Goal: Information Seeking & Learning: Check status

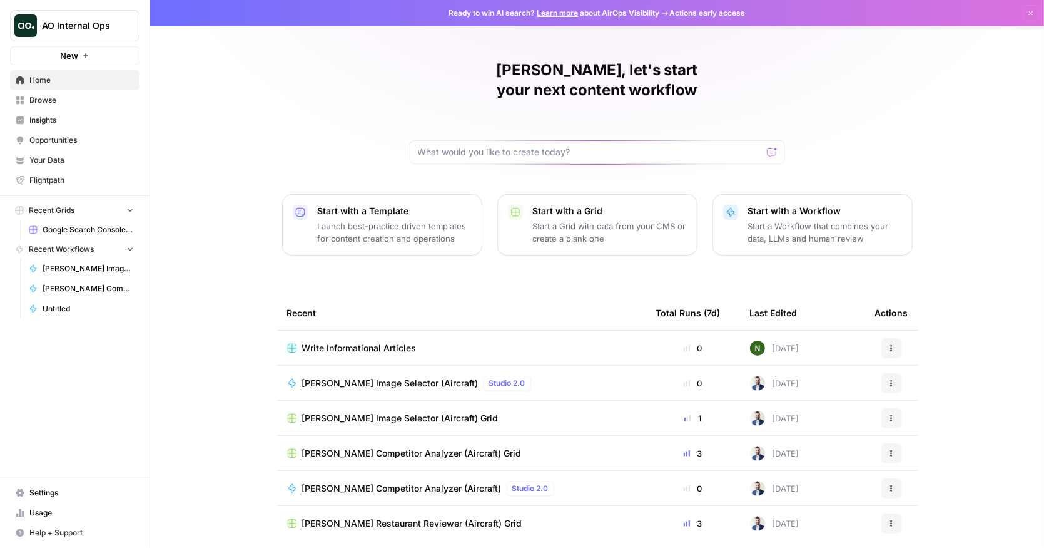
click at [91, 30] on span "AO Internal Ops" at bounding box center [80, 25] width 76 height 13
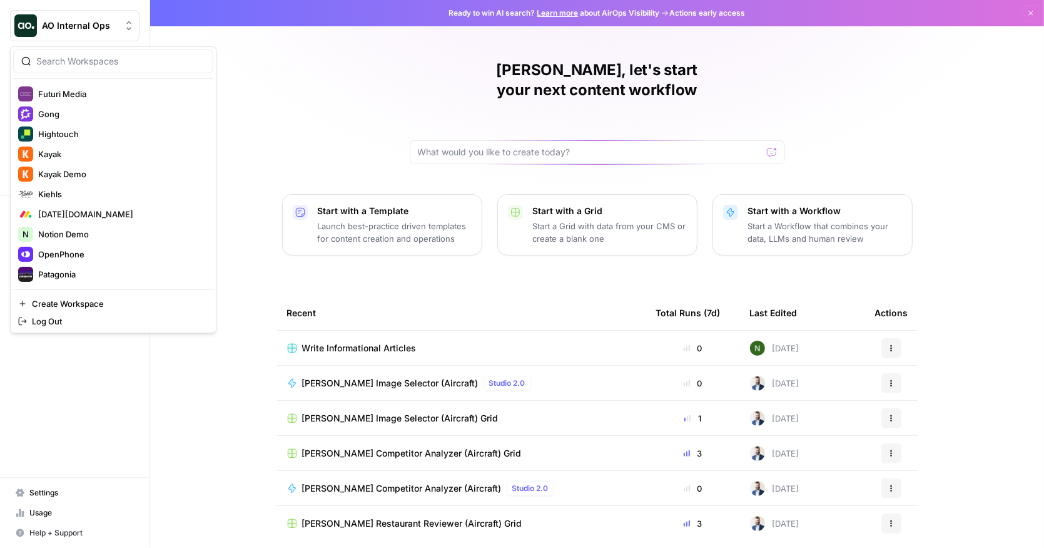
scroll to position [401, 0]
click at [71, 203] on button "[DATE][DOMAIN_NAME]" at bounding box center [113, 213] width 200 height 20
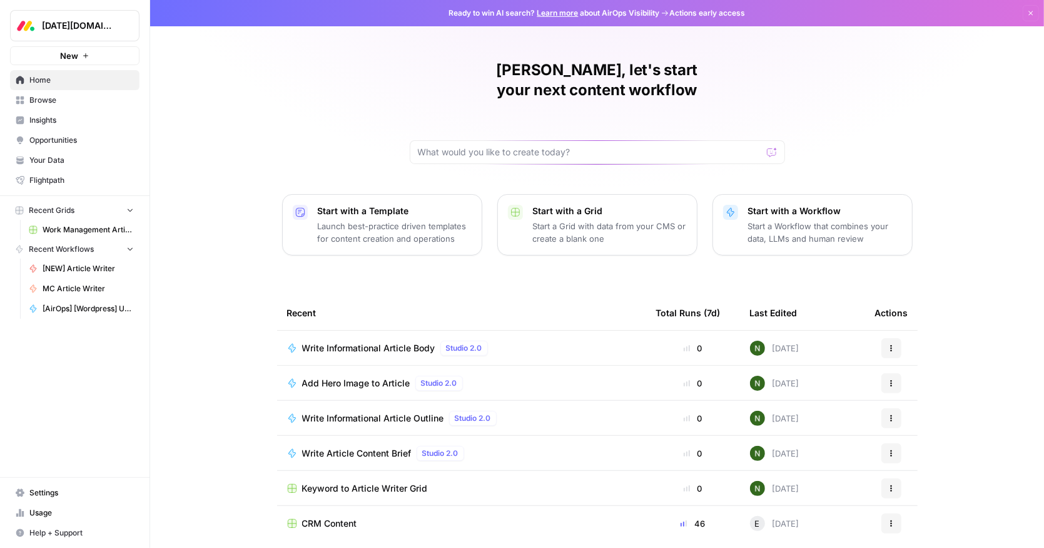
click at [73, 104] on span "Browse" at bounding box center [81, 99] width 104 height 11
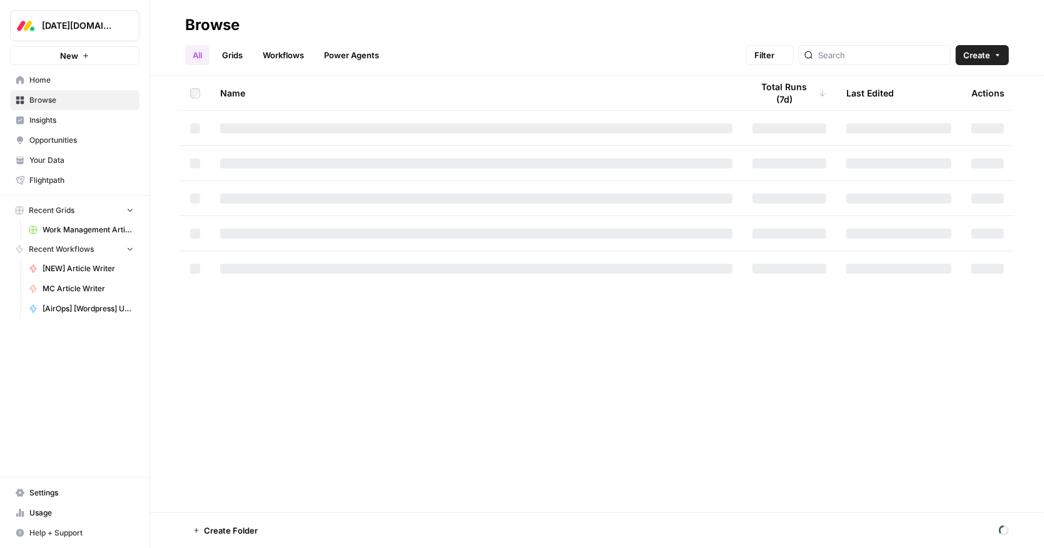
click at [68, 76] on span "Home" at bounding box center [81, 79] width 104 height 11
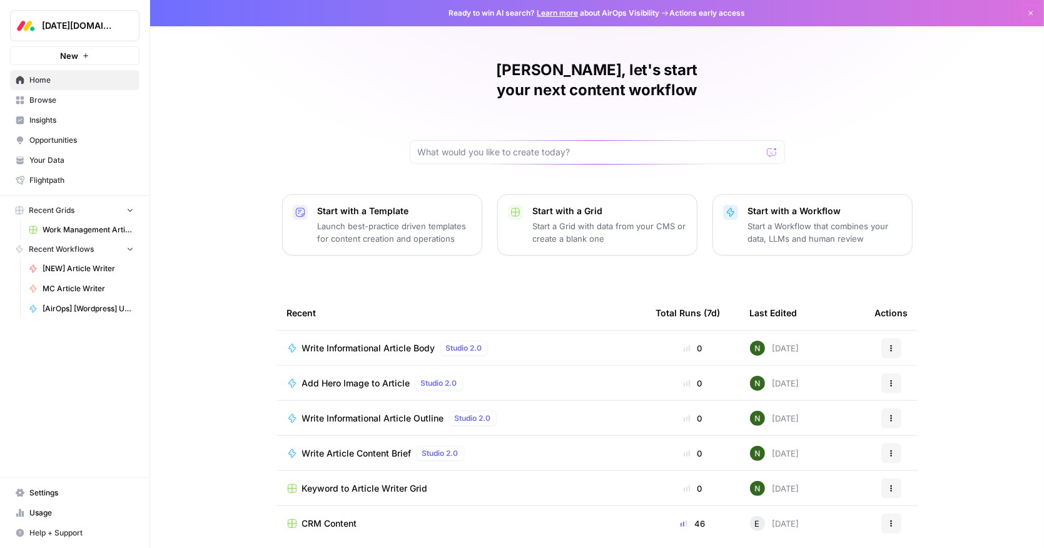
scroll to position [28, 0]
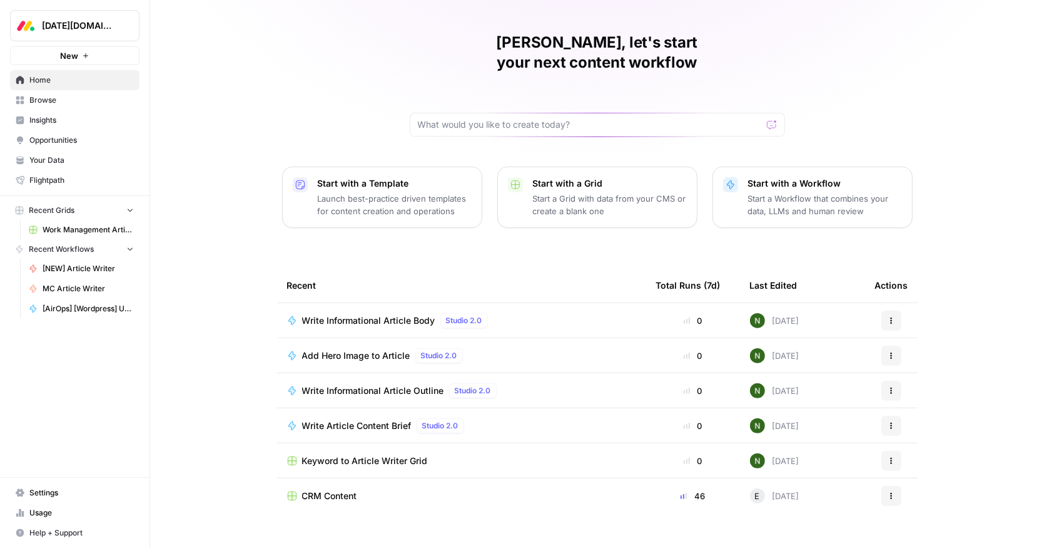
click at [322, 489] on span "CRM Content" at bounding box center [329, 495] width 55 height 13
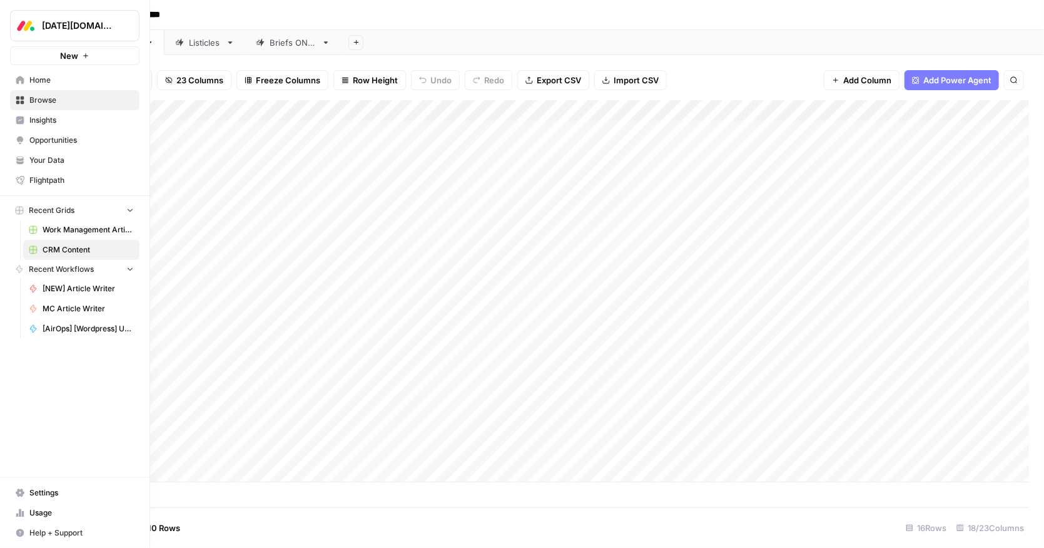
click at [49, 166] on link "Your Data" at bounding box center [75, 160] width 130 height 20
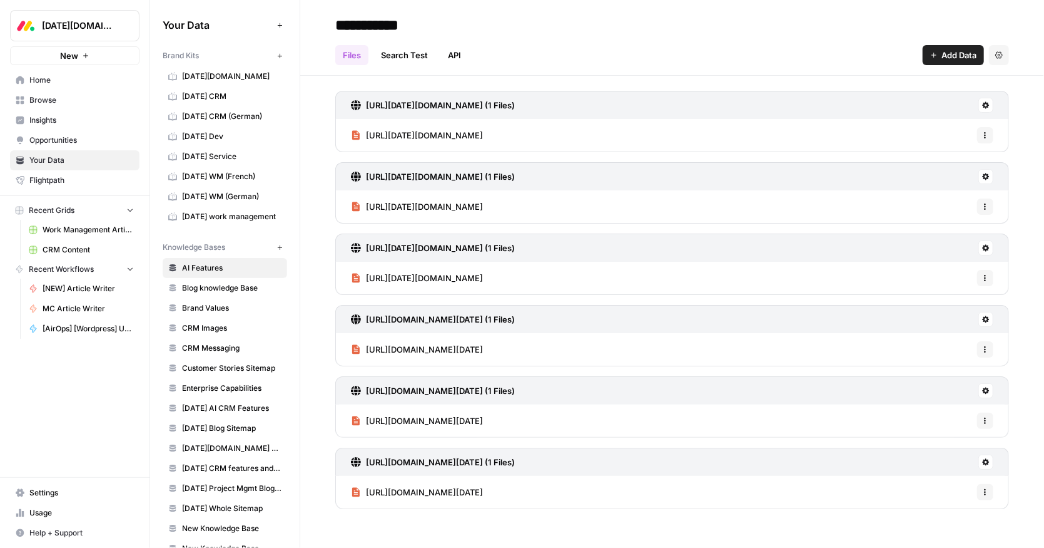
click at [72, 230] on span "Work Management Article Grid" at bounding box center [88, 229] width 91 height 11
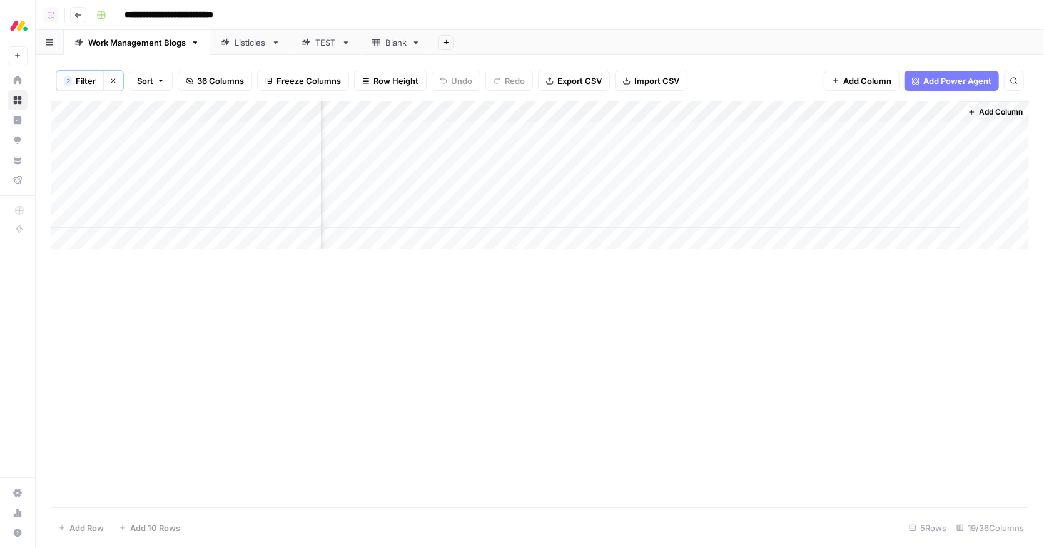
scroll to position [0, 1380]
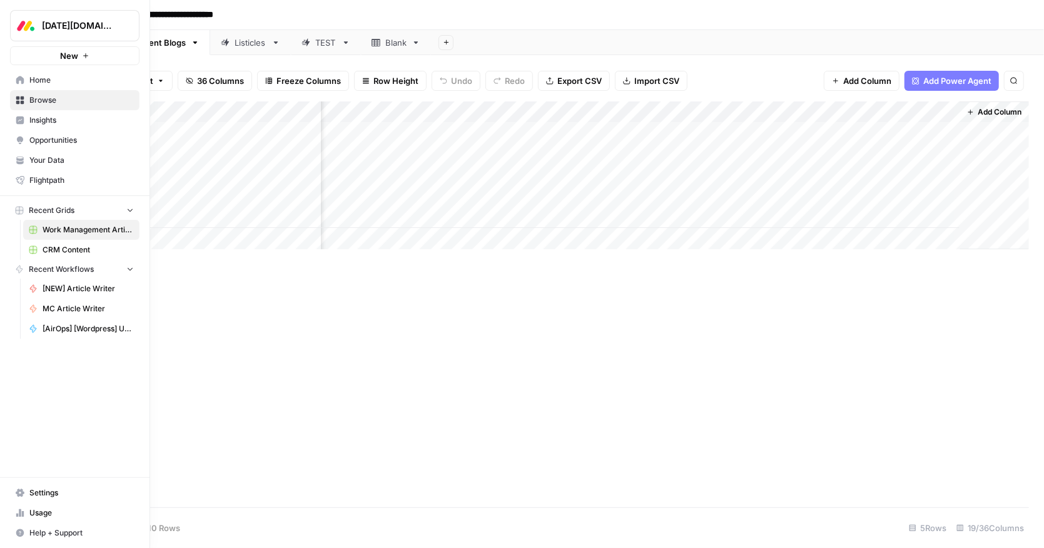
click at [34, 119] on span "Insights" at bounding box center [81, 120] width 104 height 11
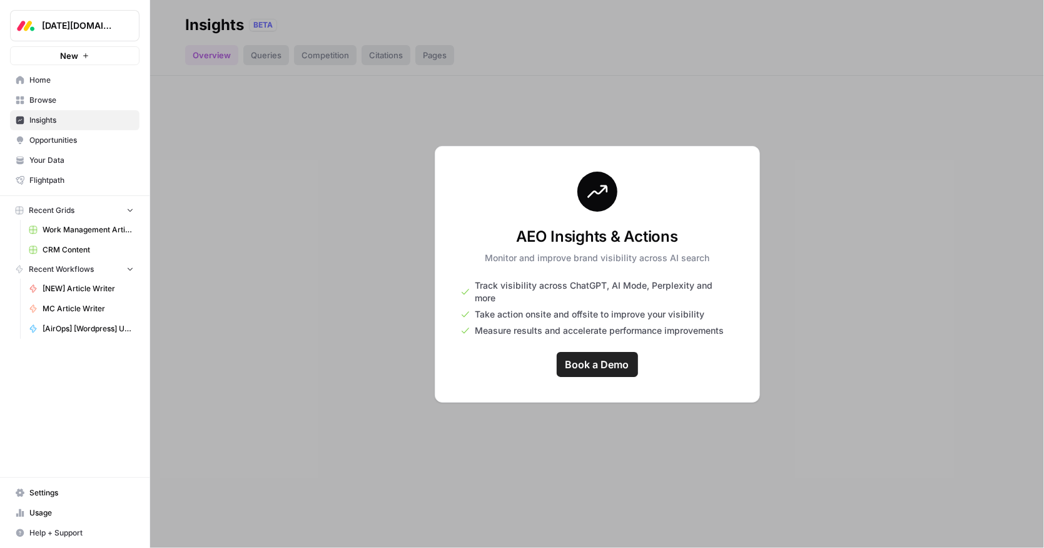
click at [43, 507] on span "Usage" at bounding box center [81, 512] width 104 height 11
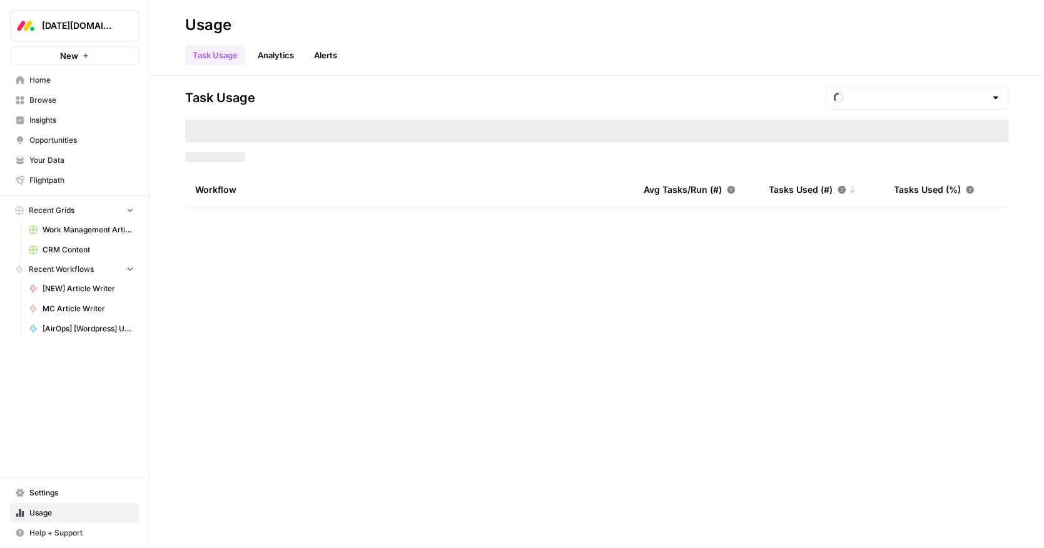
type input "September Tasks"
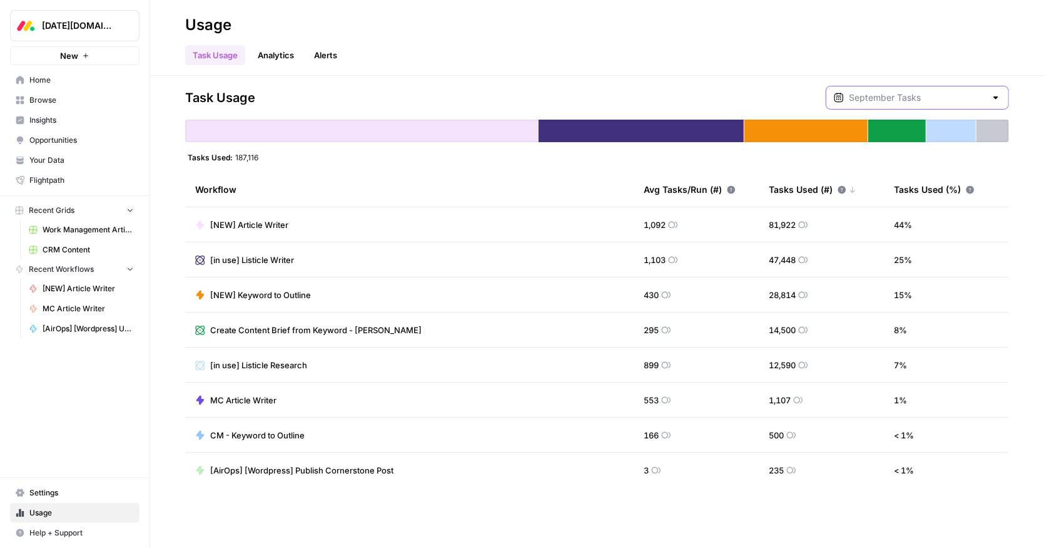
click at [951, 102] on input "text" at bounding box center [917, 97] width 137 height 13
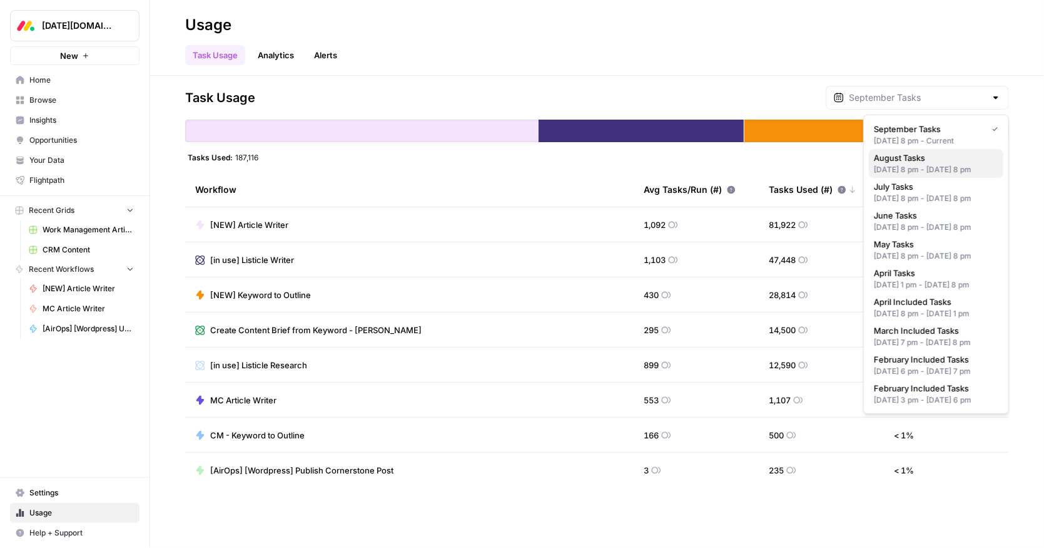
click at [929, 160] on span "August Tasks" at bounding box center [934, 157] width 120 height 13
type input "August Tasks"
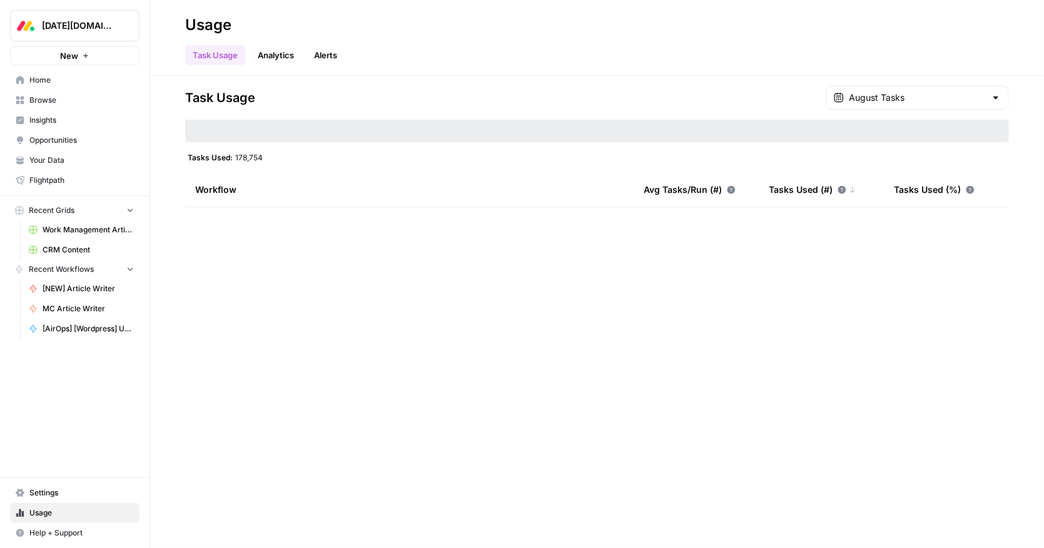
click at [925, 106] on div "August Tasks" at bounding box center [917, 98] width 183 height 24
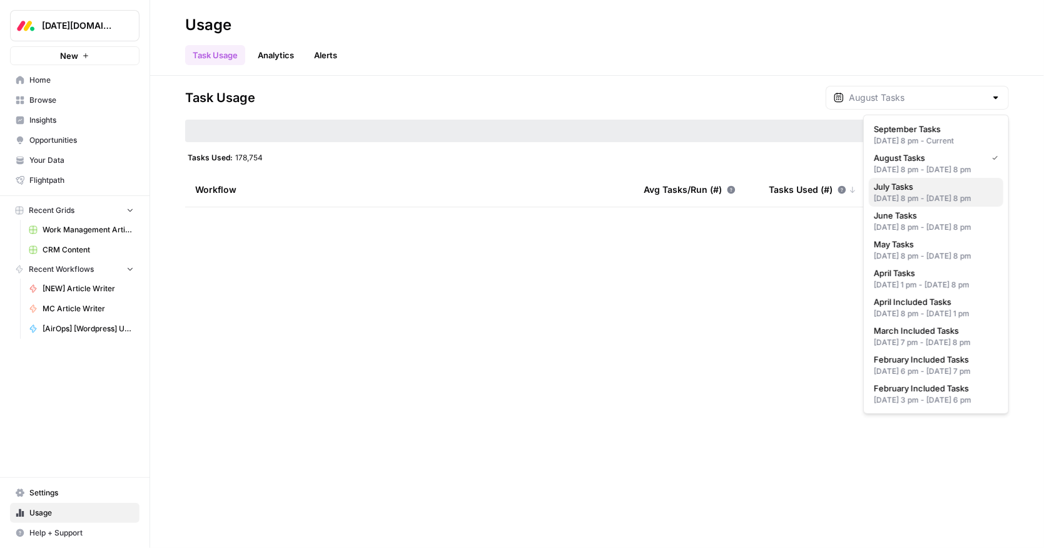
click at [924, 193] on span "July Tasks" at bounding box center [934, 186] width 120 height 13
type input "July Tasks"
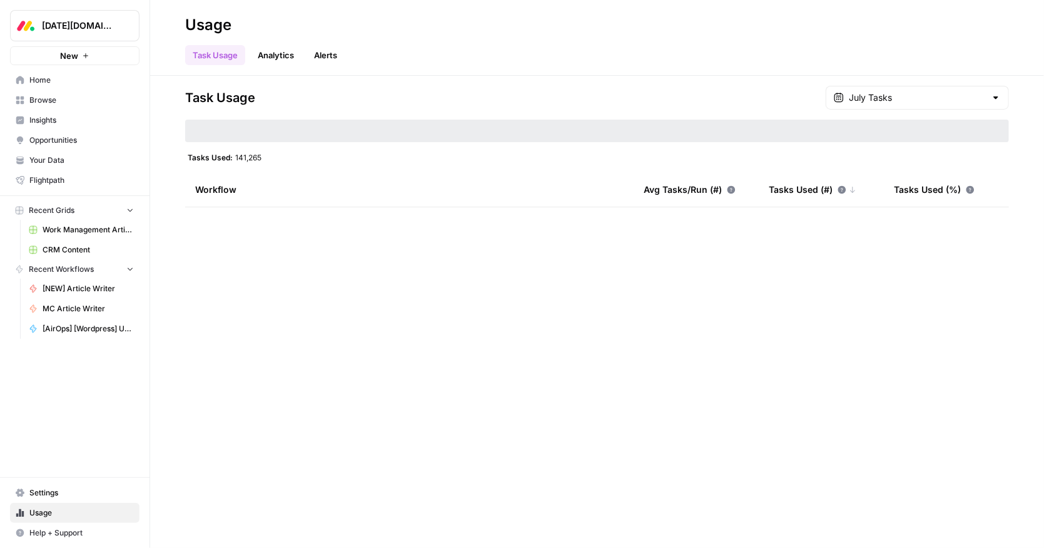
click at [915, 90] on div "July Tasks" at bounding box center [917, 98] width 183 height 24
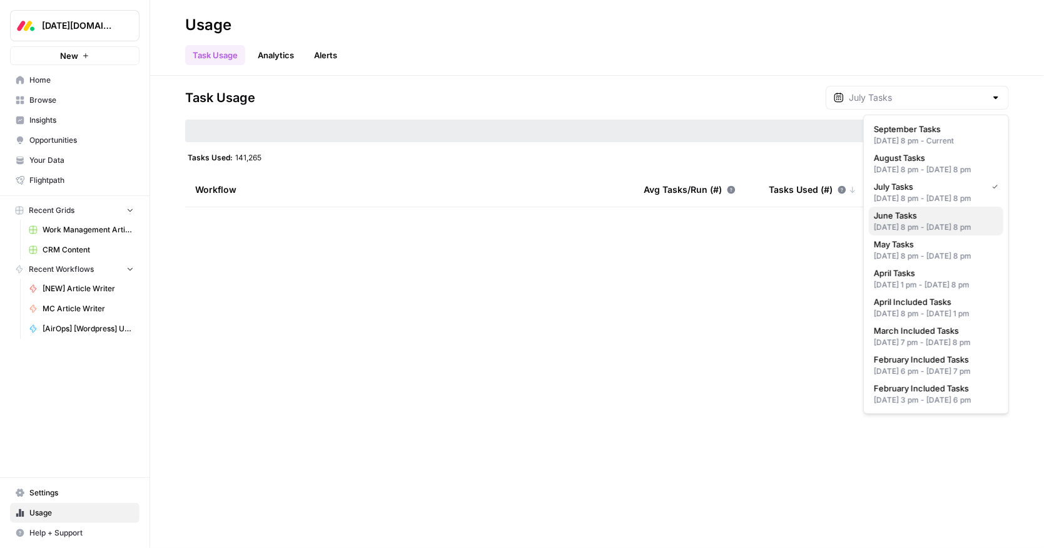
click at [916, 222] on span "June Tasks" at bounding box center [934, 215] width 120 height 13
type input "June Tasks"
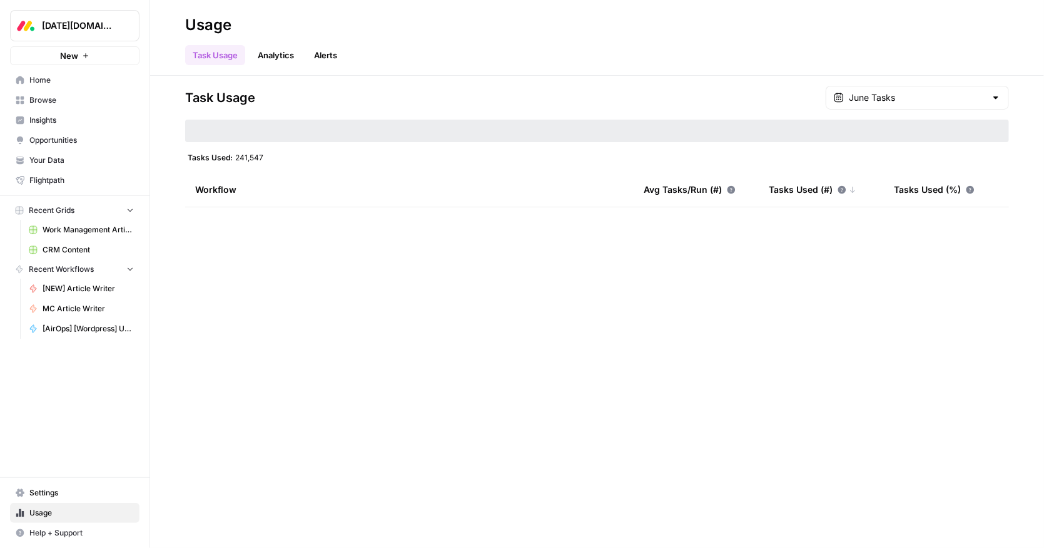
click at [777, 52] on div "Task Usage Analytics Alerts" at bounding box center [597, 50] width 824 height 30
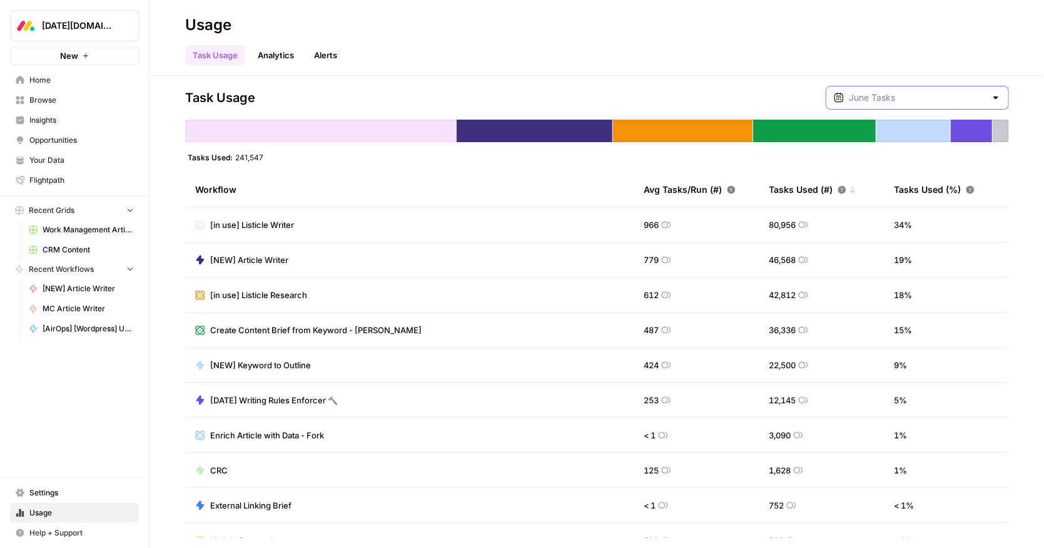
click at [915, 97] on input "text" at bounding box center [917, 97] width 137 height 13
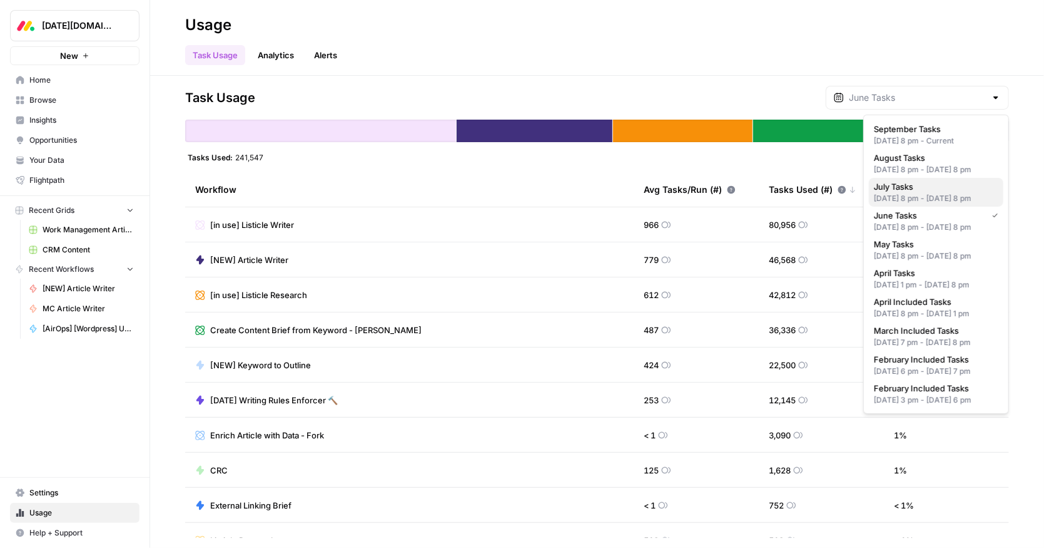
click at [905, 192] on span "July Tasks" at bounding box center [934, 186] width 120 height 13
type input "July Tasks"
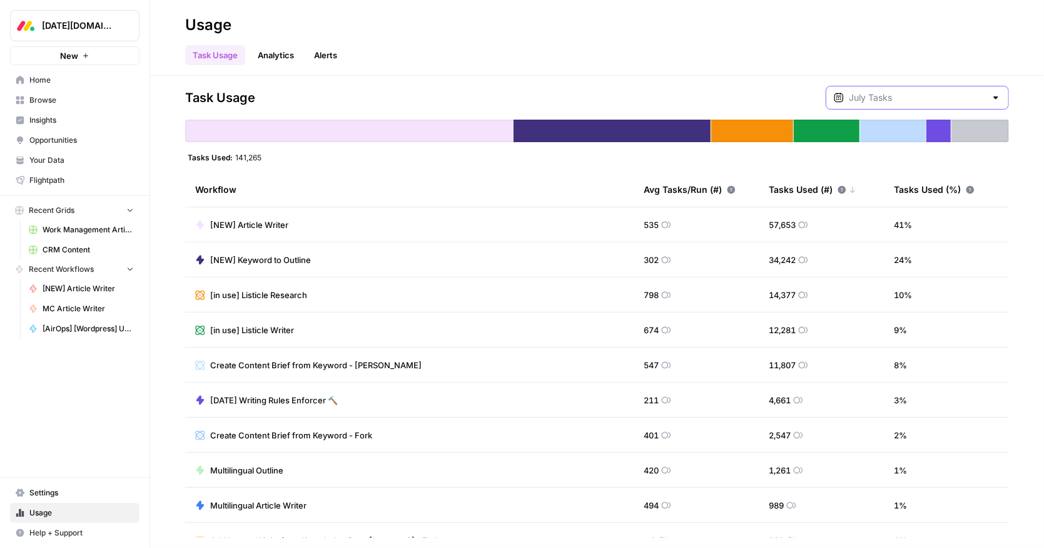
click at [898, 98] on input "text" at bounding box center [917, 97] width 137 height 13
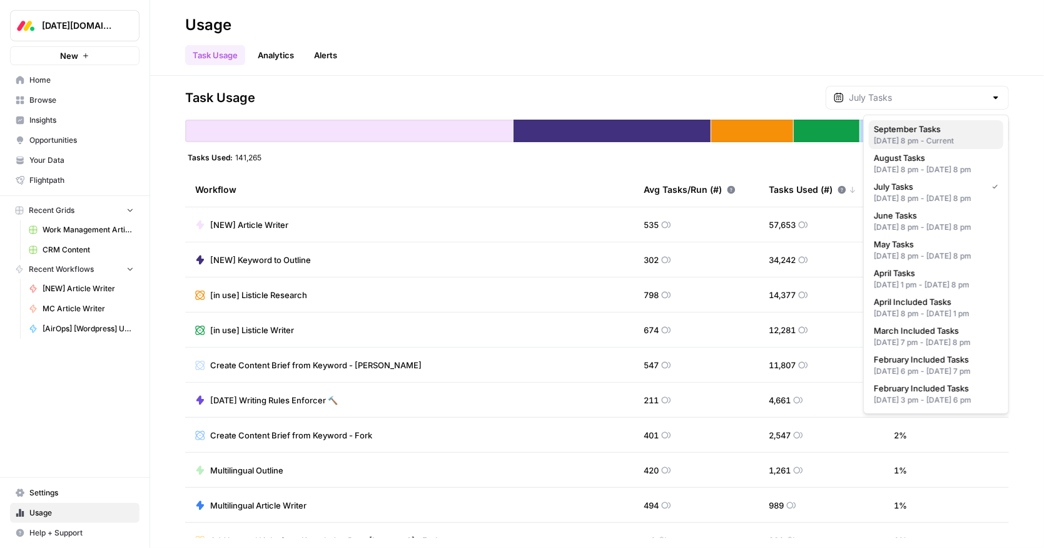
click at [904, 136] on div "Aug 31, 2025 8 pm - Current" at bounding box center [936, 140] width 125 height 11
type input "September Tasks"
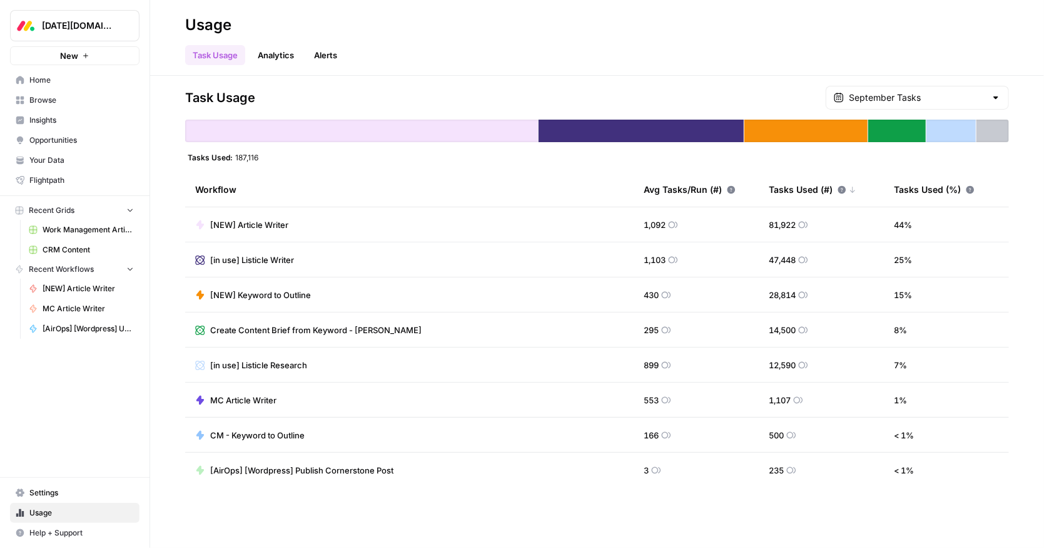
click at [626, 63] on div "Task Usage Analytics Alerts" at bounding box center [597, 50] width 824 height 30
click at [374, 75] on header "Usage Task Usage Analytics Alerts" at bounding box center [597, 38] width 894 height 76
